Goal: Find specific page/section: Find specific page/section

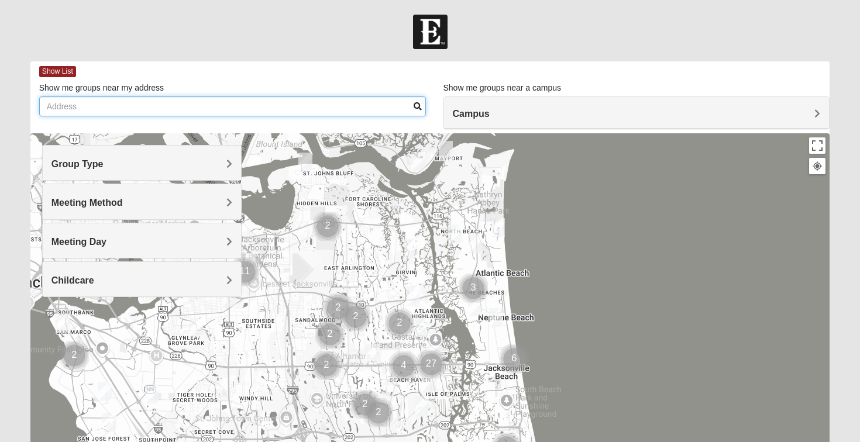
click at [250, 105] on input "Show me groups near my address" at bounding box center [232, 107] width 387 height 20
type input "32092"
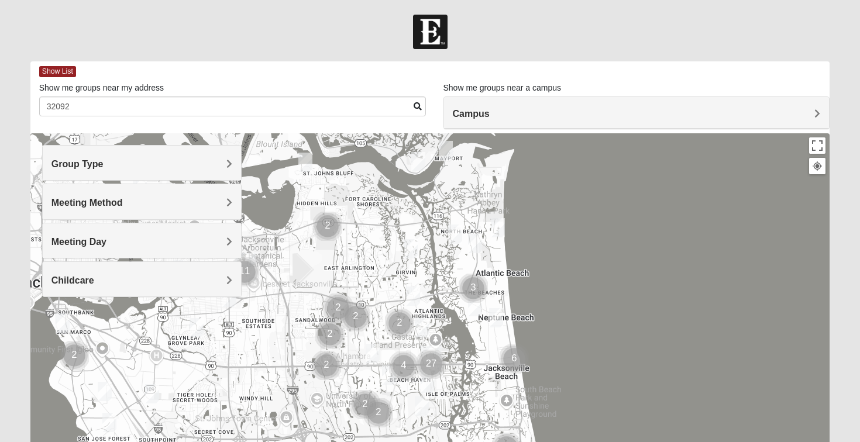
click at [418, 105] on span at bounding box center [418, 106] width 8 height 8
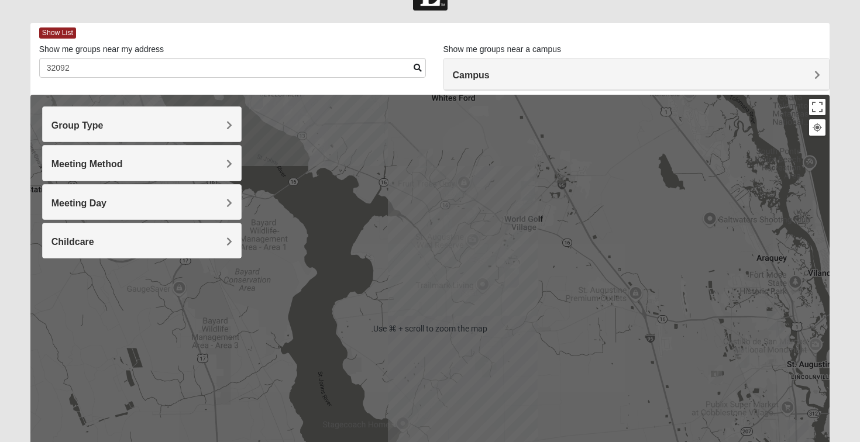
scroll to position [39, 0]
click at [456, 323] on div at bounding box center [430, 329] width 800 height 468
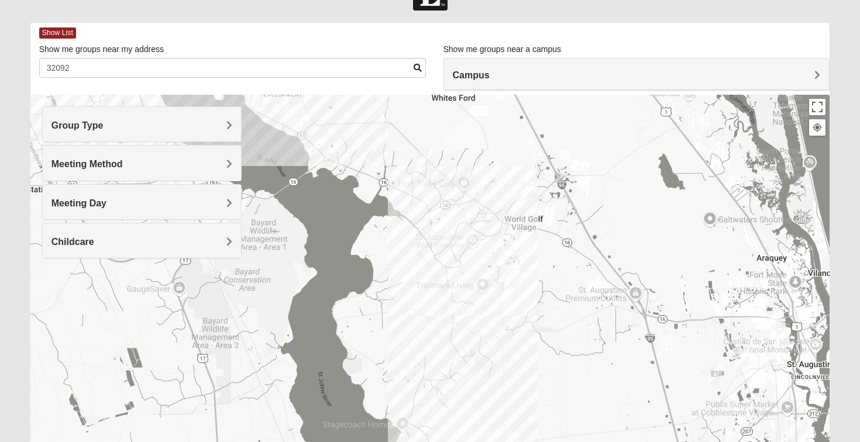
click at [511, 249] on img "Mens Ledbury 32092" at bounding box center [512, 250] width 14 height 19
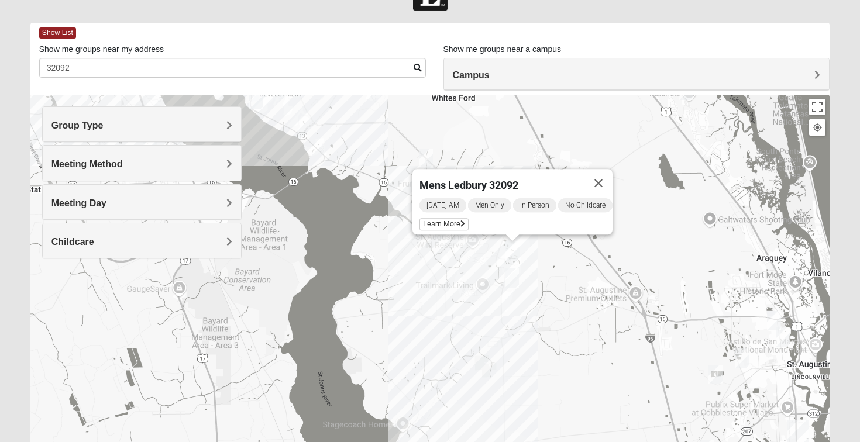
click at [511, 275] on img "Mixed Longacre 32092" at bounding box center [512, 277] width 14 height 19
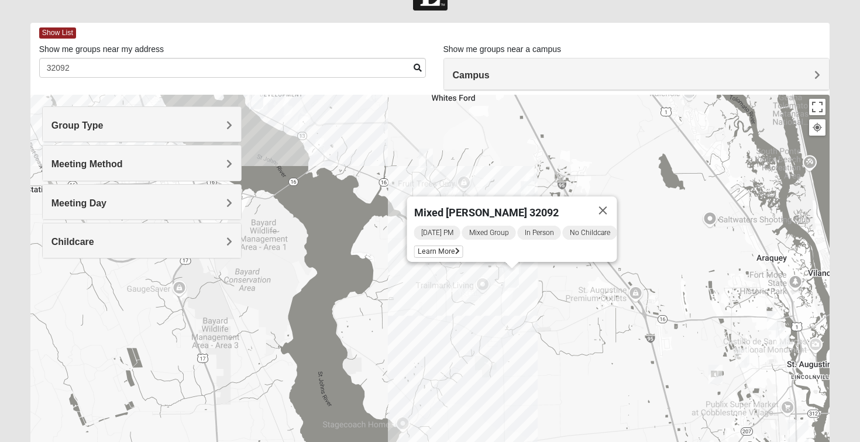
click at [715, 377] on img "Mixed Marenco 32084" at bounding box center [715, 374] width 14 height 19
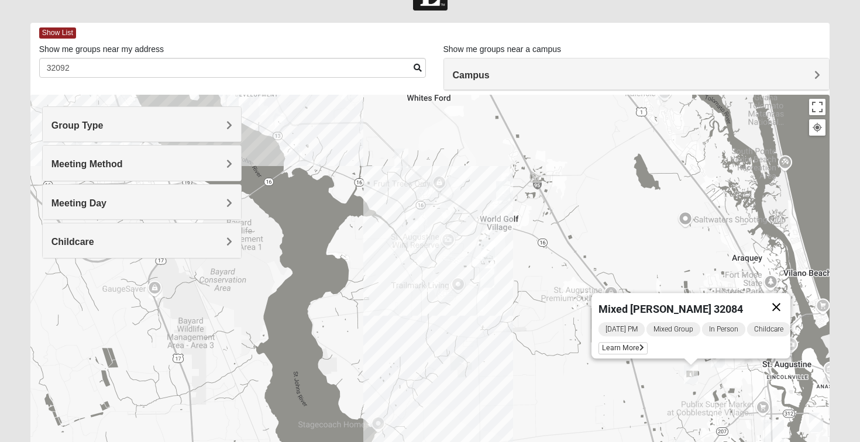
click at [785, 302] on button "Close" at bounding box center [776, 307] width 28 height 28
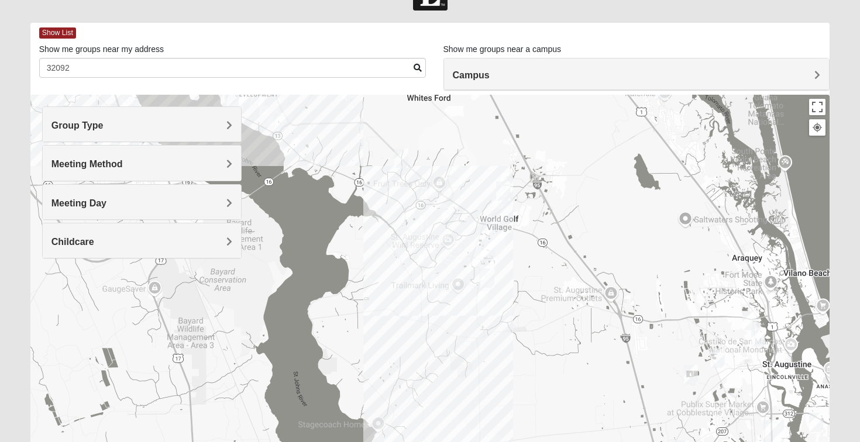
click at [718, 355] on img "Mens Edwards 32084" at bounding box center [718, 358] width 14 height 19
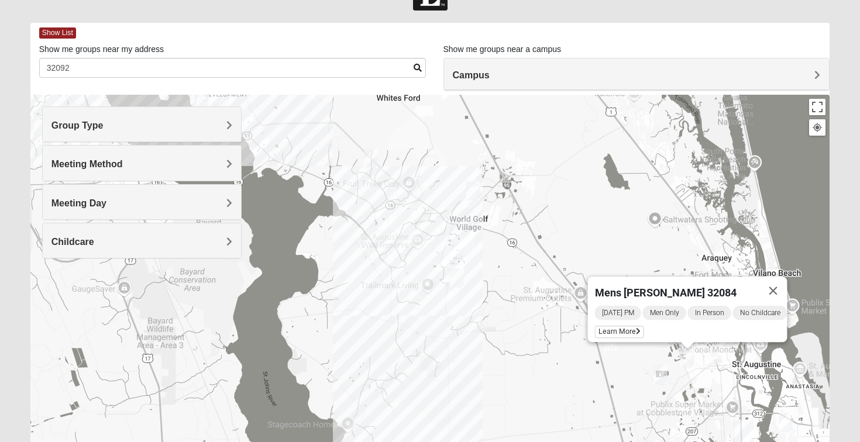
click at [714, 389] on div "Mens [PERSON_NAME] 32084 [DATE] PM Men Only In Person No Childcare Learn More" at bounding box center [430, 329] width 800 height 468
click at [784, 285] on button "Close" at bounding box center [773, 291] width 28 height 28
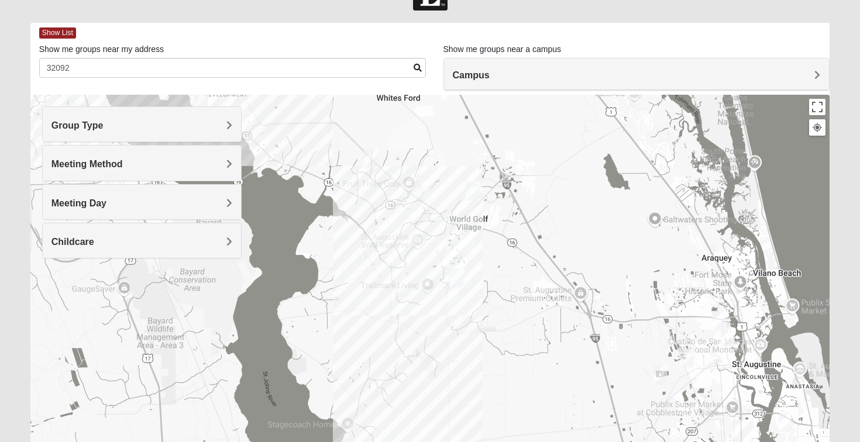
click at [787, 423] on img "1825 Mixed Lauter 32080" at bounding box center [786, 422] width 14 height 19
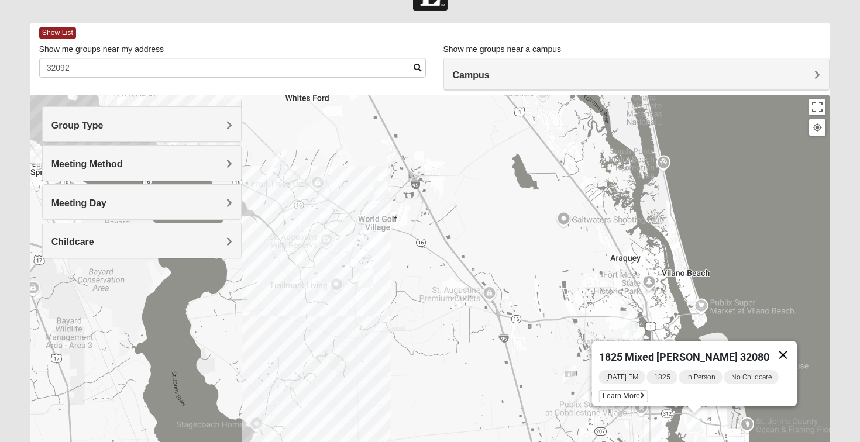
click at [783, 349] on button "Close" at bounding box center [783, 355] width 28 height 28
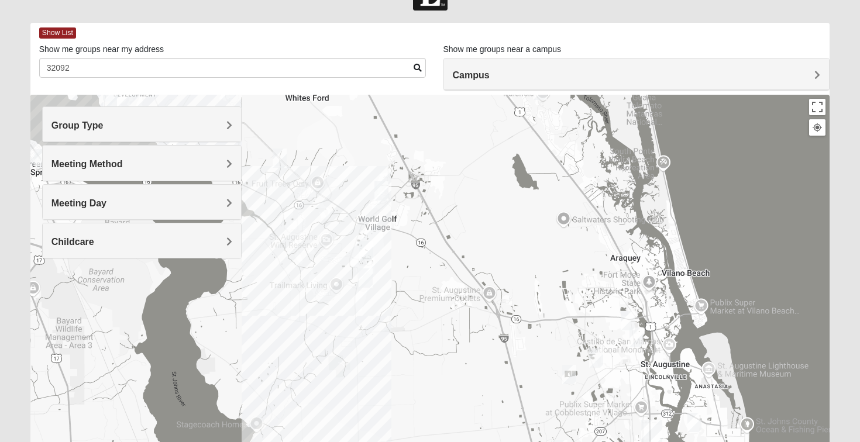
click at [371, 284] on img "Mixed Longacre 32092" at bounding box center [366, 277] width 14 height 19
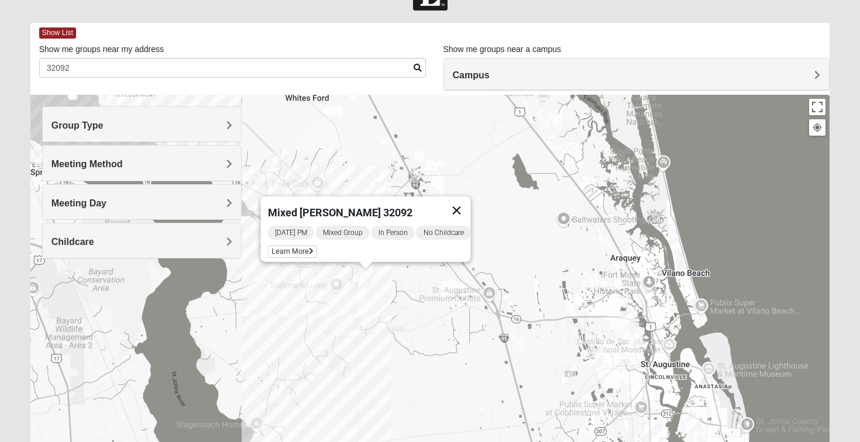
click at [463, 208] on button "Close" at bounding box center [457, 211] width 28 height 28
